Goal: Task Accomplishment & Management: Manage account settings

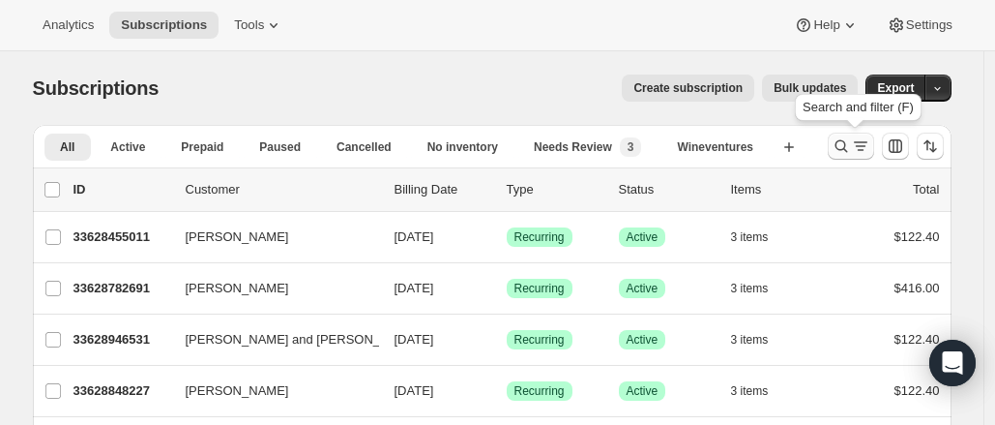
click at [857, 135] on button "Search and filter results" at bounding box center [851, 145] width 46 height 27
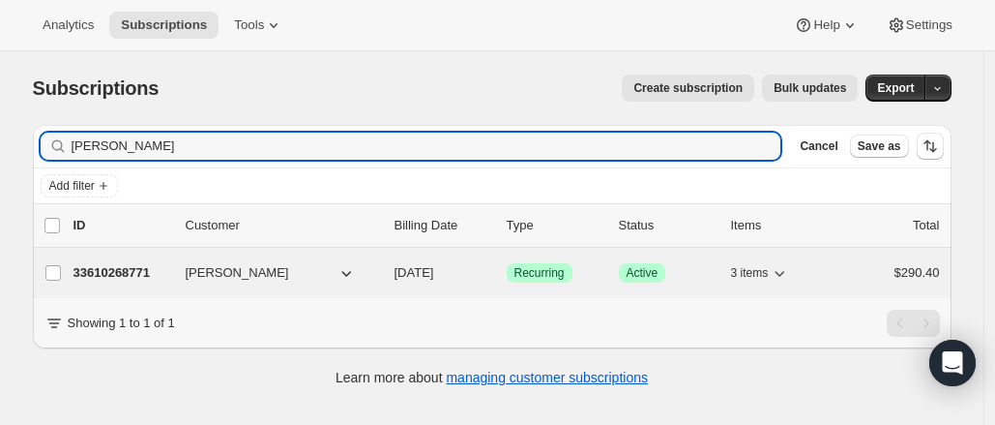
type input "[PERSON_NAME]"
click at [151, 278] on p "33610268771" at bounding box center [122, 272] width 97 height 19
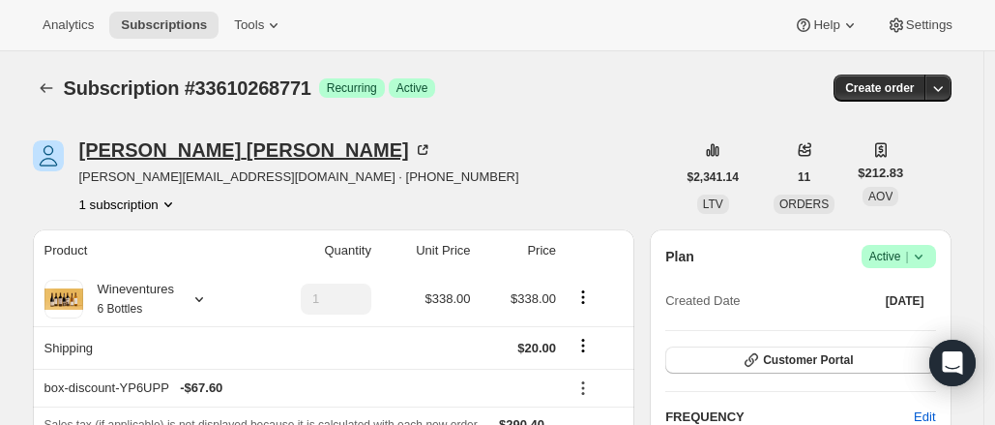
click at [413, 142] on icon at bounding box center [422, 149] width 19 height 19
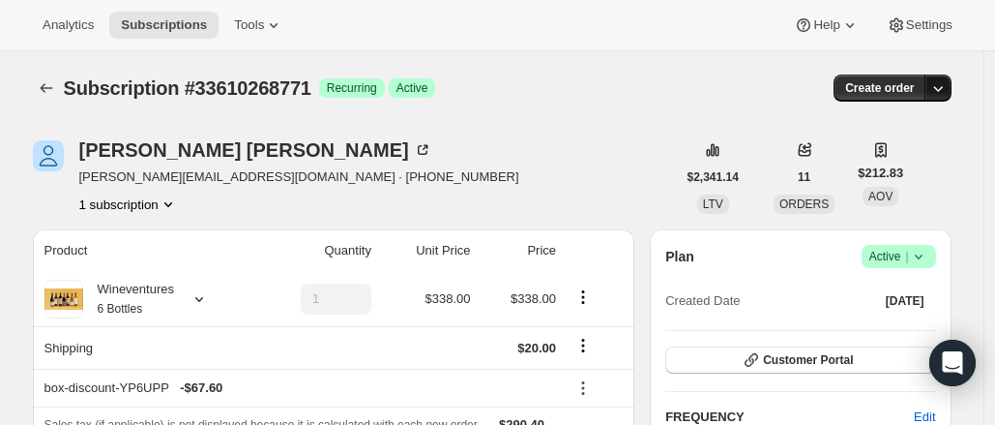
click at [948, 88] on icon "button" at bounding box center [937, 87] width 19 height 19
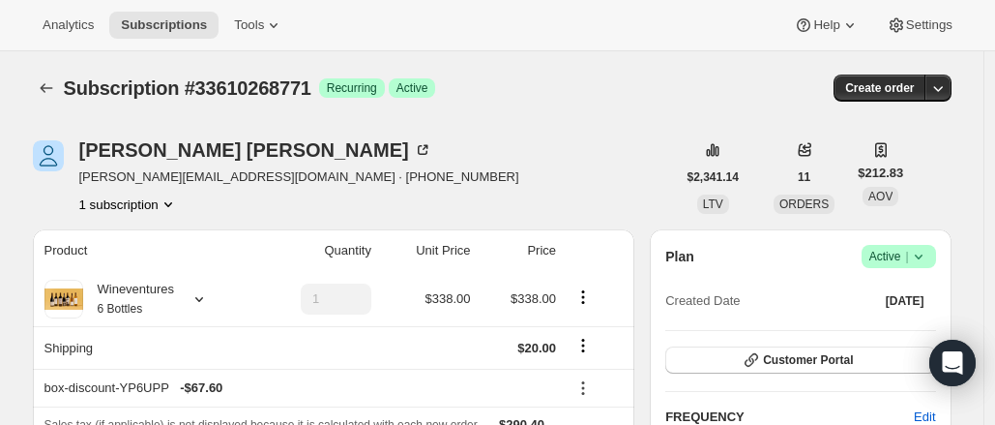
click at [926, 249] on icon at bounding box center [918, 256] width 19 height 19
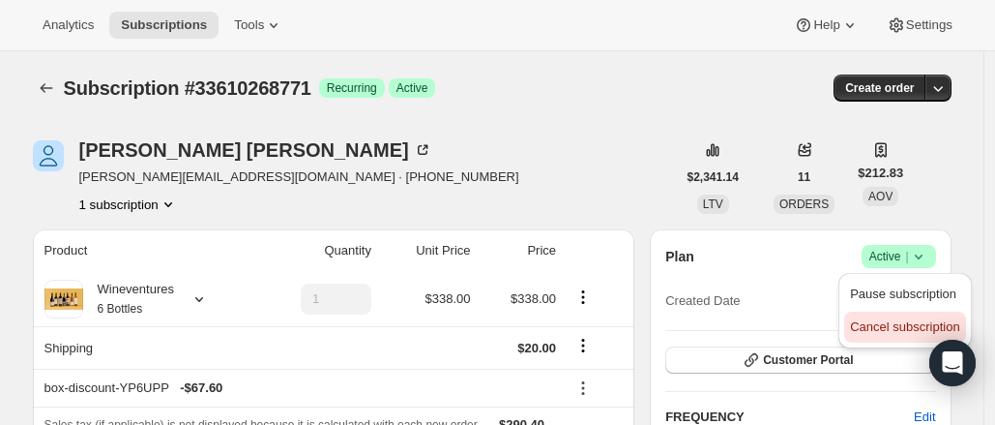
click at [894, 337] on button "Cancel subscription" at bounding box center [904, 326] width 121 height 31
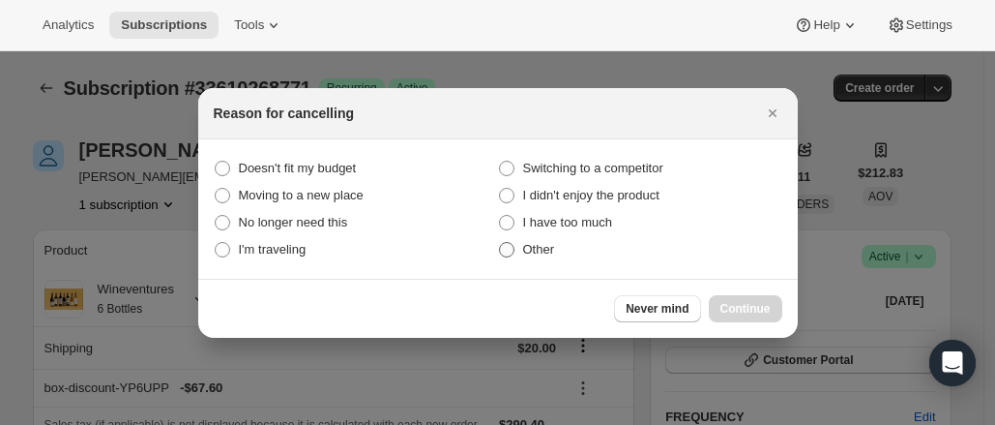
click at [549, 258] on span "Other" at bounding box center [539, 249] width 32 height 19
click at [500, 243] on input "Other" at bounding box center [499, 242] width 1 height 1
radio input "true"
drag, startPoint x: 758, startPoint y: 316, endPoint x: 259, endPoint y: 318, distance: 499.0
click at [259, 318] on div "Never mind Continue" at bounding box center [498, 308] width 569 height 27
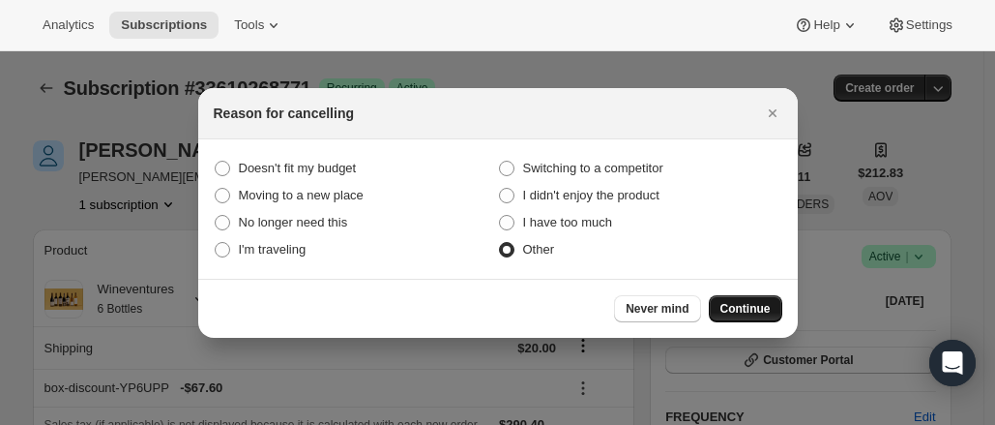
click at [745, 306] on span "Continue" at bounding box center [745, 308] width 50 height 15
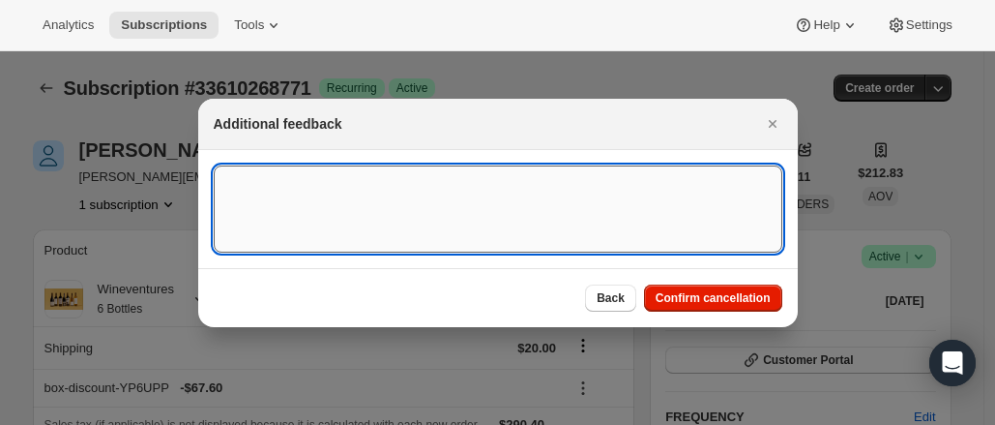
click at [399, 233] on textarea ":rfv:" at bounding box center [498, 208] width 569 height 87
type textarea "H"
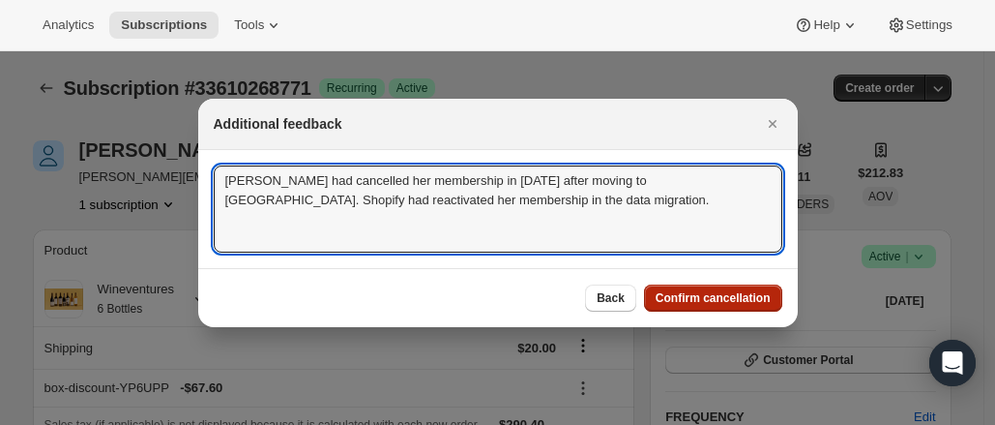
type textarea "[PERSON_NAME] had cancelled her membership in [DATE] after moving to [GEOGRAPHI…"
click at [753, 294] on span "Confirm cancellation" at bounding box center [713, 297] width 115 height 15
